Goal: Task Accomplishment & Management: Manage account settings

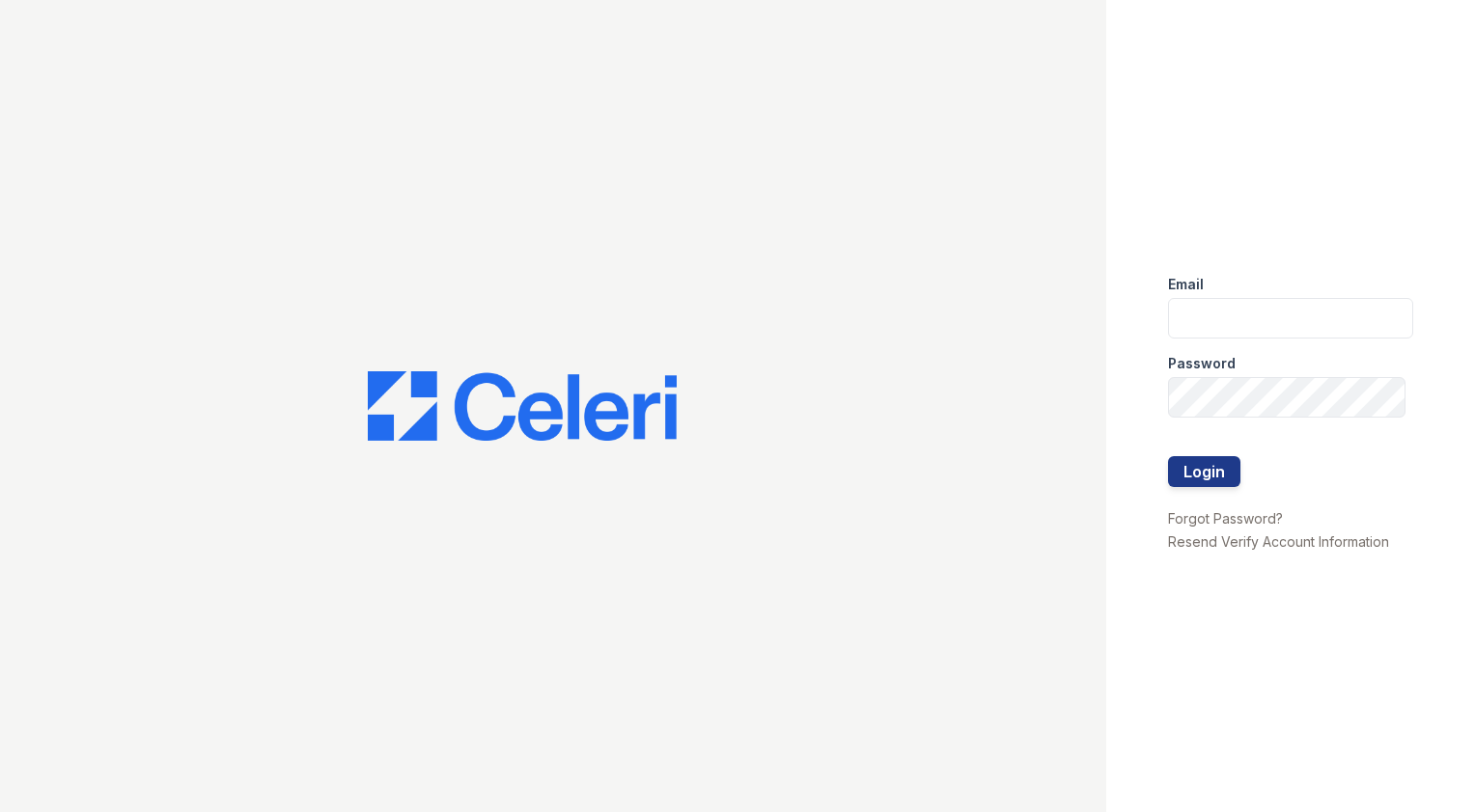
type input "[EMAIL_ADDRESS][DOMAIN_NAME]"
click at [1218, 453] on div at bounding box center [1290, 438] width 246 height 39
click at [1212, 479] on button "Login" at bounding box center [1203, 471] width 73 height 31
click at [1192, 470] on button "Login" at bounding box center [1203, 471] width 73 height 31
